Goal: Information Seeking & Learning: Check status

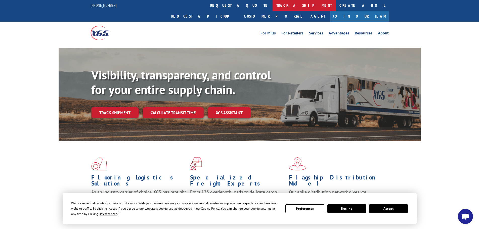
click at [273, 4] on link "track a shipment" at bounding box center [304, 5] width 63 height 11
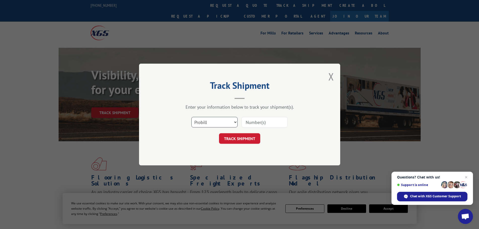
click at [218, 123] on select "Select category... Probill BOL PO" at bounding box center [214, 122] width 46 height 11
select select "bol"
click at [191, 117] on select "Select category... Probill BOL PO" at bounding box center [214, 122] width 46 height 11
click at [259, 119] on input at bounding box center [264, 122] width 46 height 11
paste input "5301003"
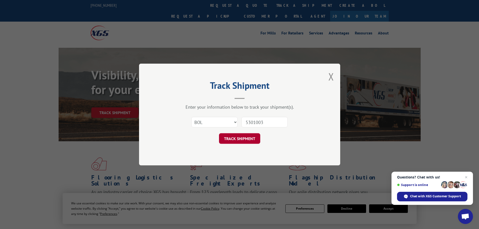
type input "5301003"
click at [229, 140] on button "TRACK SHIPMENT" at bounding box center [239, 138] width 41 height 11
